Goal: Task Accomplishment & Management: Use online tool/utility

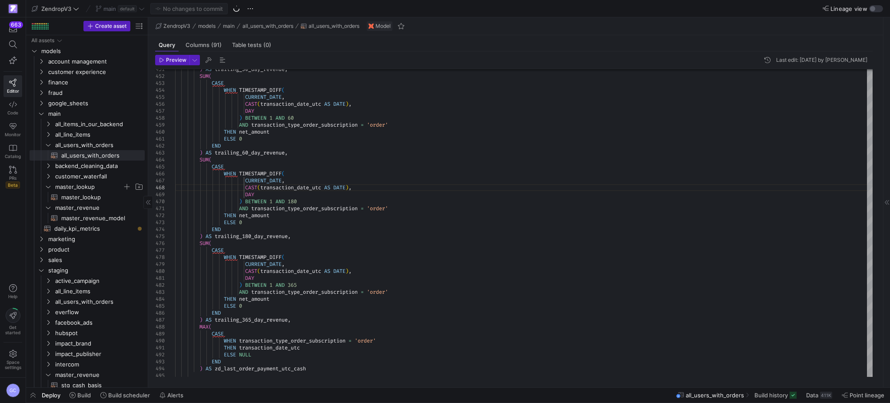
scroll to position [48, 0]
click at [47, 138] on span "all_line_items" at bounding box center [94, 135] width 100 height 10
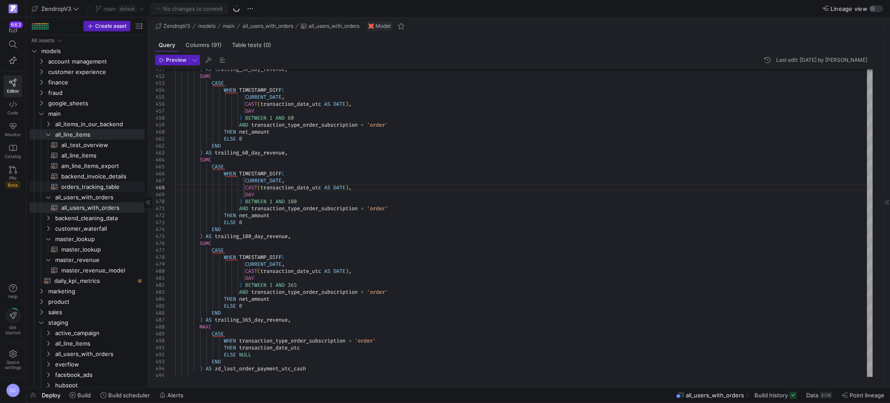
click at [83, 187] on span "orders_tracking_table​​​​​​​​​​" at bounding box center [97, 187] width 73 height 10
type textarea "{{ config( materialized='table', partition_by={ "field": "order_date_utc", "dat…"
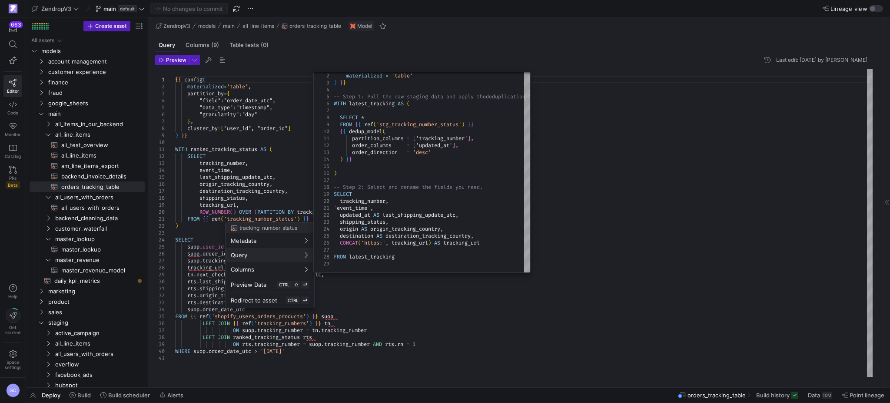
click at [263, 167] on div at bounding box center [445, 201] width 890 height 403
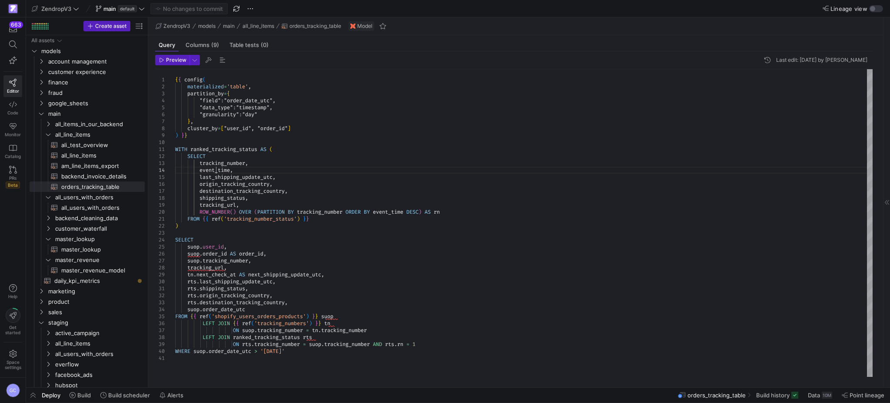
scroll to position [48, 0]
click at [217, 169] on div "{ { config ( materialized = 'table' , partition_by = { "field" : "order_date_ut…" at bounding box center [524, 223] width 698 height 308
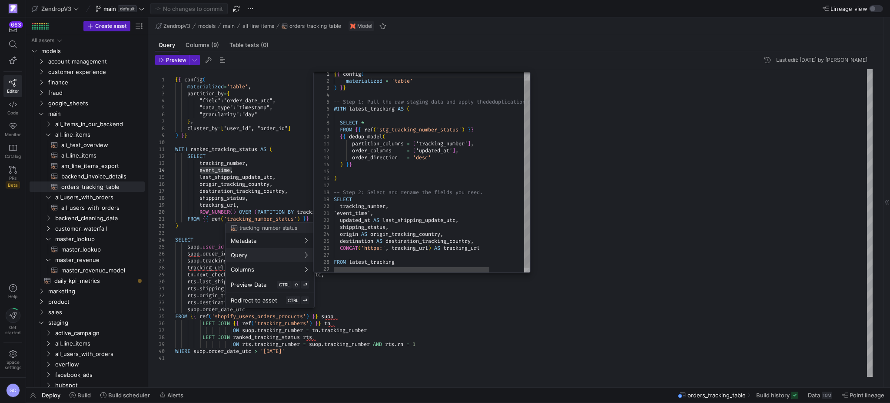
click at [288, 214] on div at bounding box center [445, 201] width 890 height 403
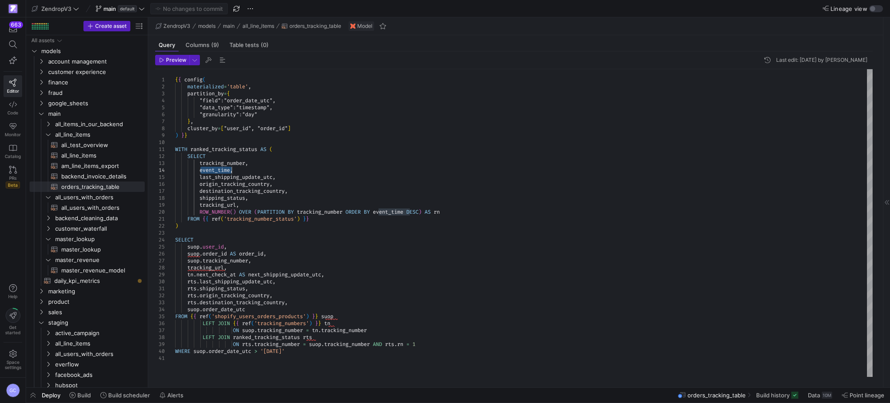
click at [216, 167] on div "{ { config ( materialized = 'table' , partition_by = { "field" : "order_date_ut…" at bounding box center [524, 223] width 698 height 308
click at [300, 303] on div "{ { config ( materialized = 'table' , partition_by = { "field" : "order_date_ut…" at bounding box center [524, 223] width 698 height 308
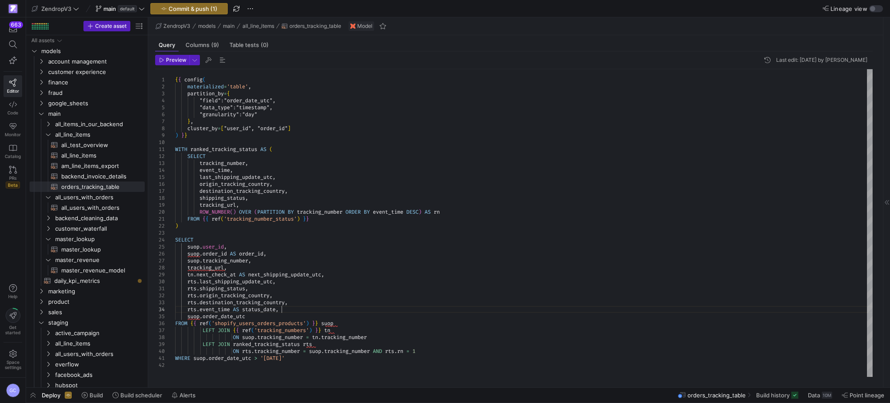
scroll to position [28, 105]
type textarea "rts.shipping_status, rts.origin_tracking_country, rts.destination_tracking_coun…"
click at [213, 10] on span "Commit & push (1)" at bounding box center [193, 8] width 49 height 7
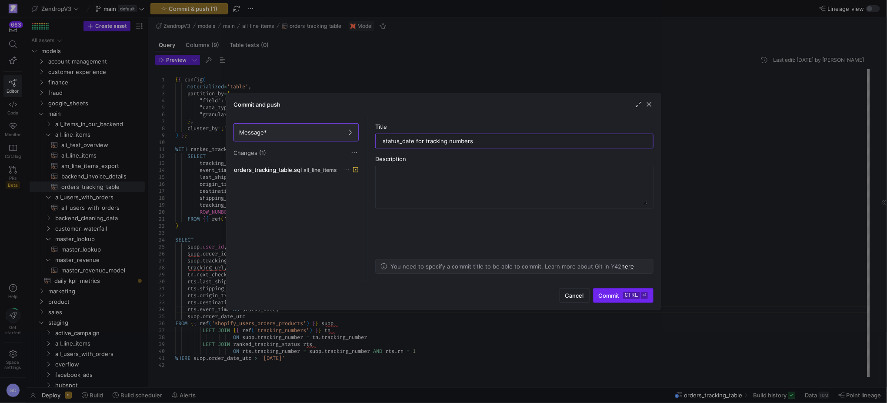
type input "status_date for tracking numbers"
click at [619, 293] on span "Commit ctrl ⏎" at bounding box center [623, 295] width 49 height 7
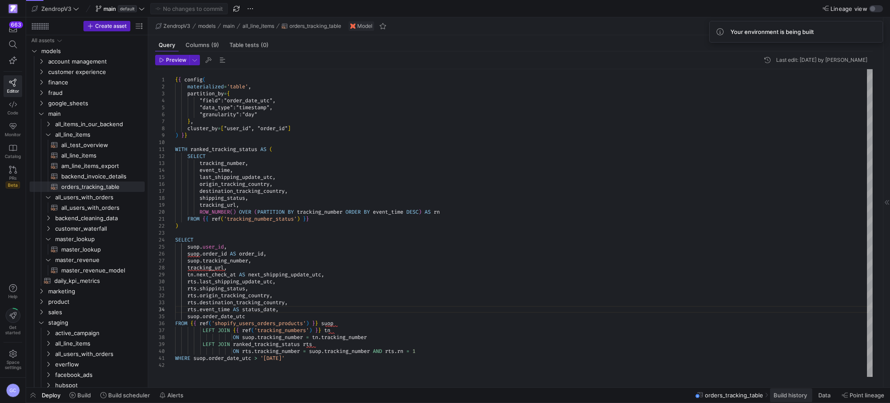
click at [802, 399] on span at bounding box center [791, 395] width 42 height 14
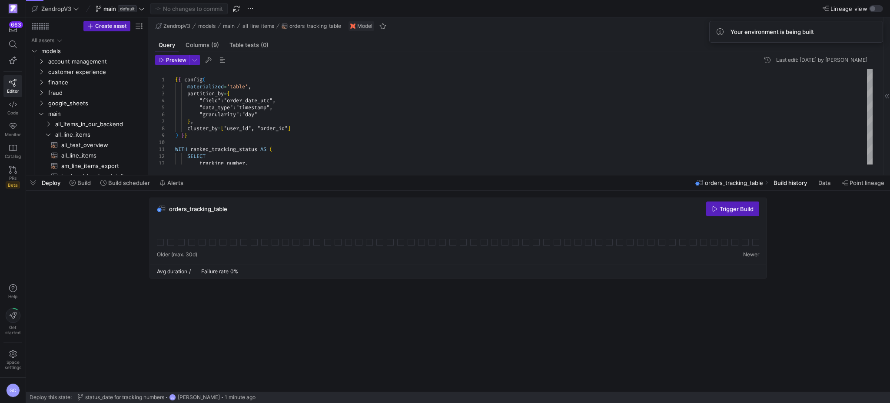
drag, startPoint x: 564, startPoint y: 243, endPoint x: 572, endPoint y: 174, distance: 69.2
click at [572, 174] on div at bounding box center [458, 174] width 864 height 3
click at [83, 140] on link "ali_test_overview​​​​​​​​​​" at bounding box center [87, 145] width 115 height 10
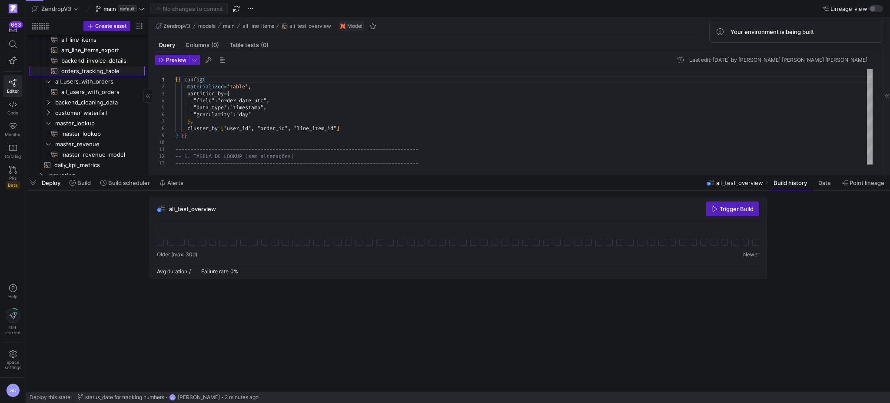
click at [88, 68] on span "orders_tracking_table​​​​​​​​​​" at bounding box center [97, 71] width 73 height 10
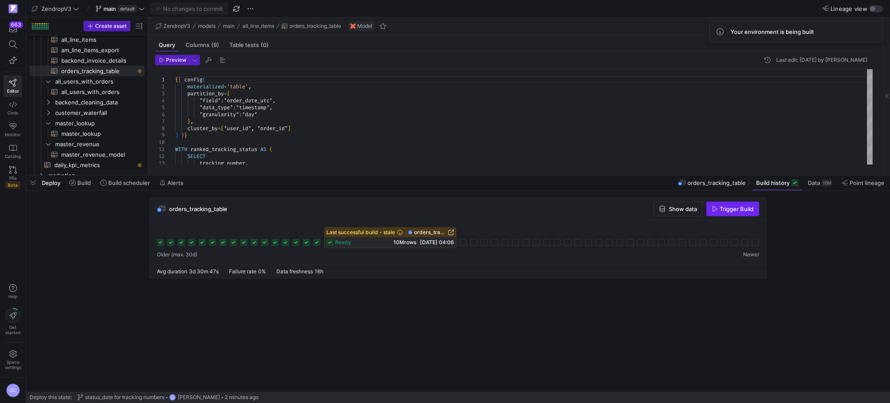
click at [731, 210] on span "Trigger Build" at bounding box center [737, 208] width 34 height 7
click at [76, 65] on span "backend_invoice_details​​​​​​​​​​" at bounding box center [97, 61] width 73 height 10
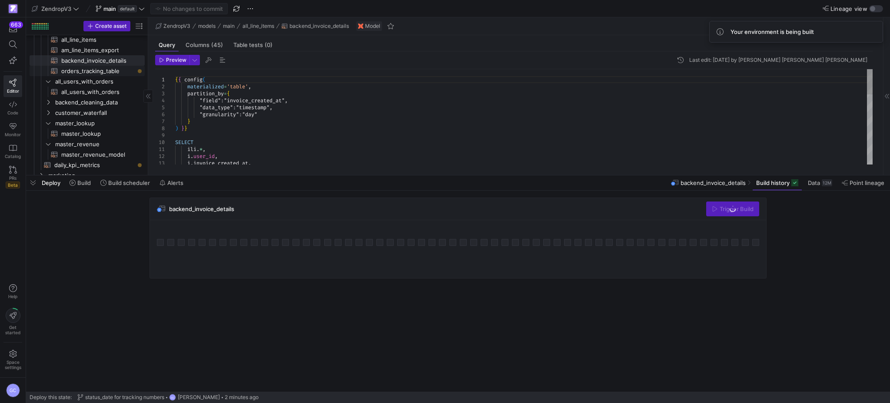
click at [86, 74] on span "orders_tracking_table​​​​​​​​​​" at bounding box center [97, 71] width 73 height 10
type textarea "{{ config( materialized='table', partition_by={ "field": "order_date_utc", "dat…"
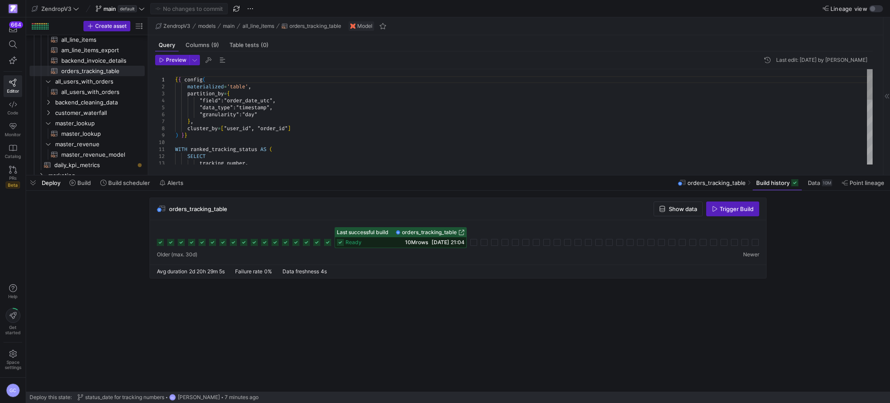
click at [413, 96] on div "{ { config ( materialized = 'table' , partition_by = { "field" : "order_date_ut…" at bounding box center [524, 218] width 698 height 299
